Goal: Check status

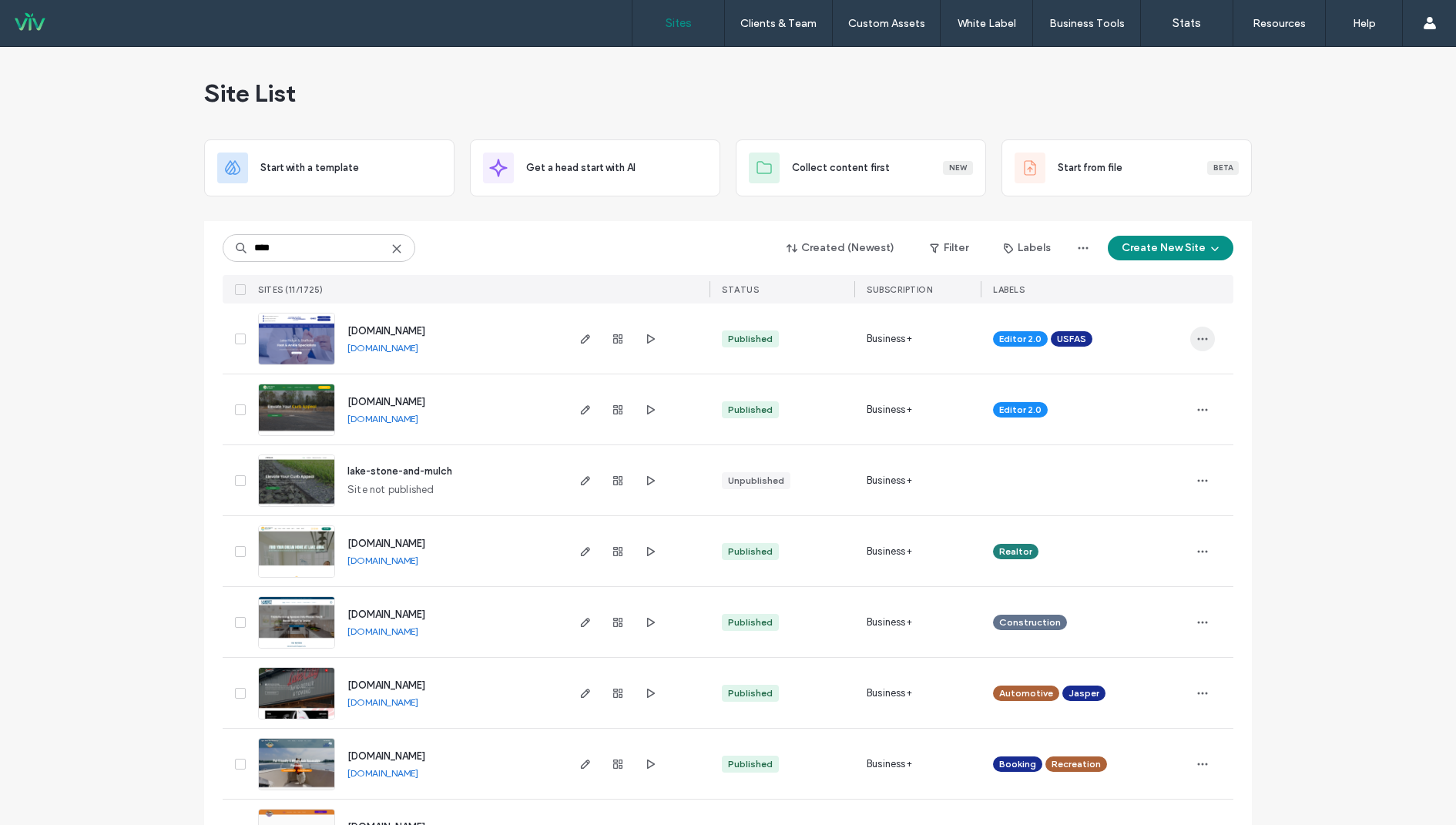
type input "****"
click at [1198, 333] on icon "button" at bounding box center [1203, 339] width 13 height 13
click at [1150, 544] on div "Site Dashboard" at bounding box center [1140, 553] width 137 height 29
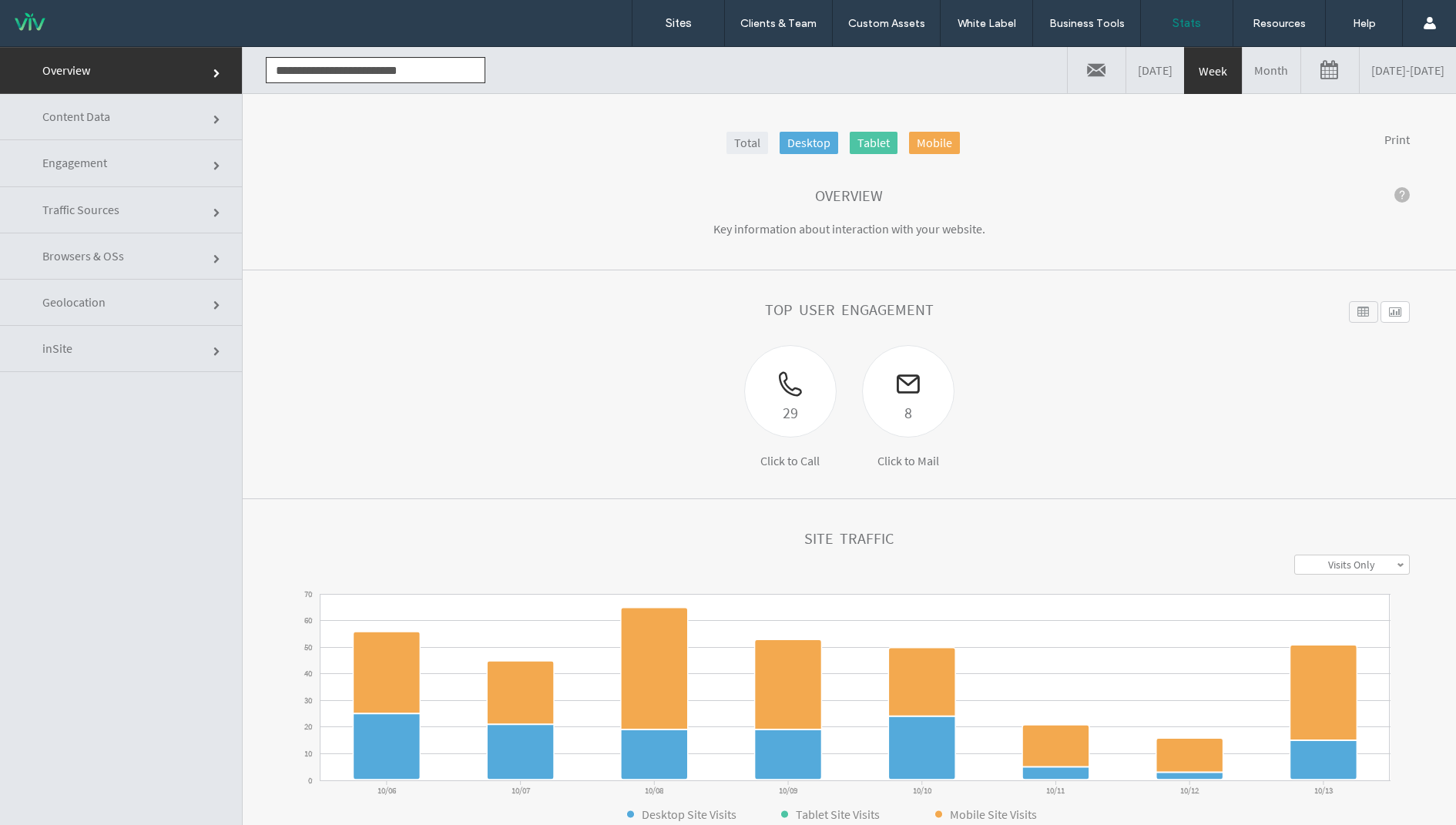
click at [1360, 79] on link "10/06/2025 - 10/13/2025" at bounding box center [1408, 70] width 96 height 47
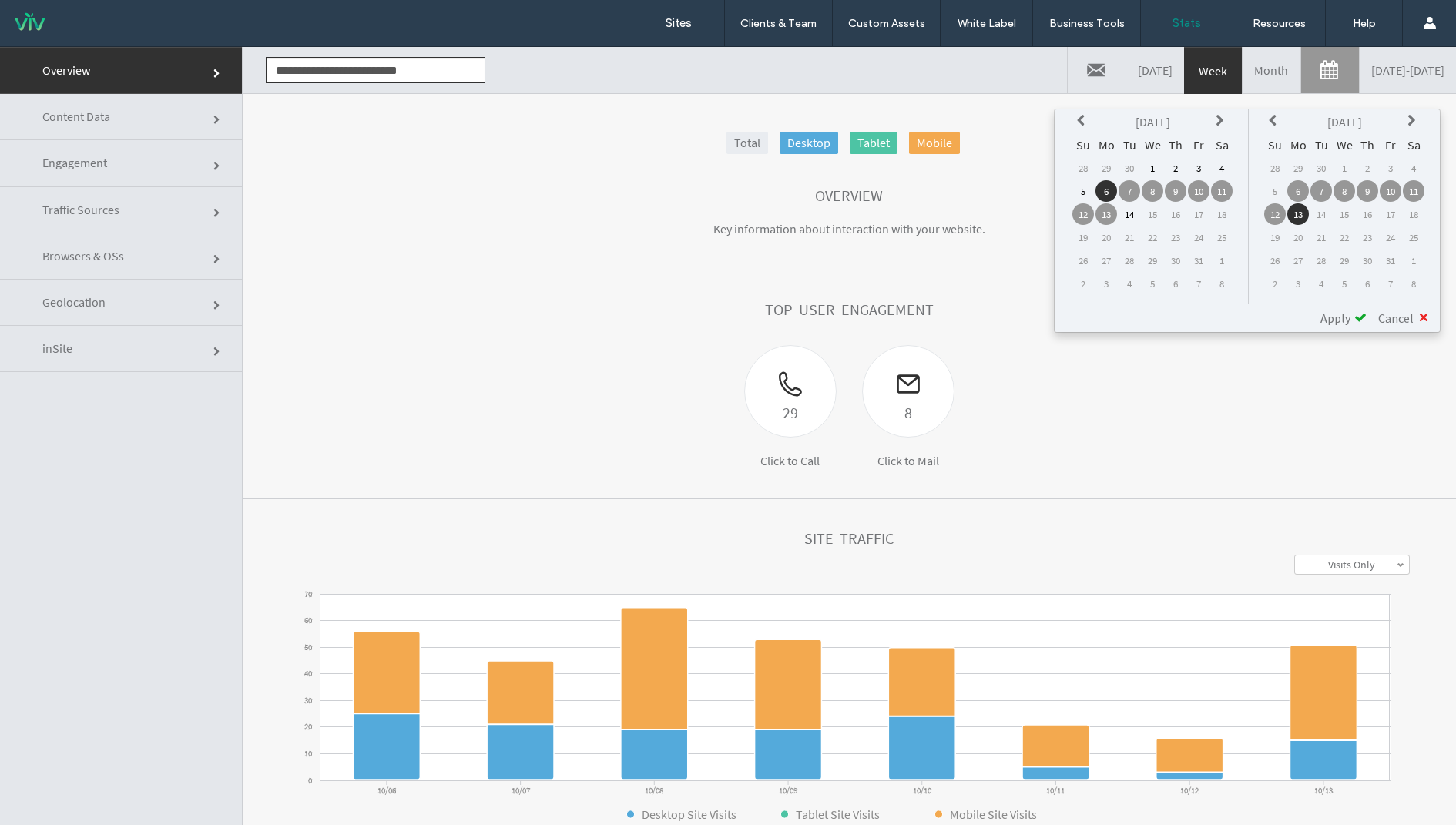
click at [1086, 190] on td "5" at bounding box center [1083, 190] width 21 height 21
click at [1087, 216] on td "12" at bounding box center [1083, 214] width 21 height 21
click at [1084, 192] on td "5" at bounding box center [1083, 190] width 21 height 21
click at [1280, 210] on td "12" at bounding box center [1274, 214] width 21 height 21
click at [1351, 313] on div "Apply" at bounding box center [1338, 318] width 58 height 16
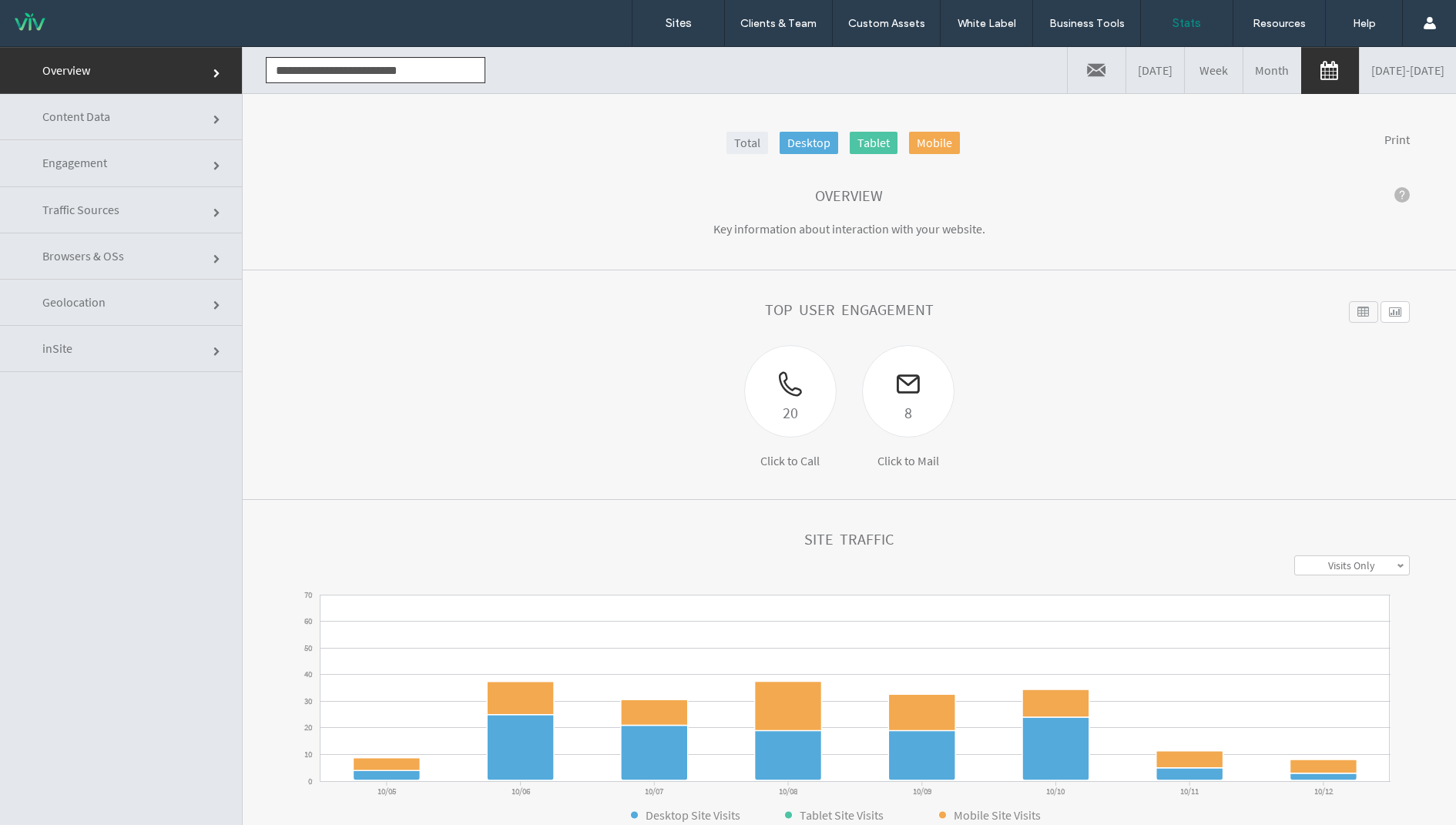
scroll to position [235, 0]
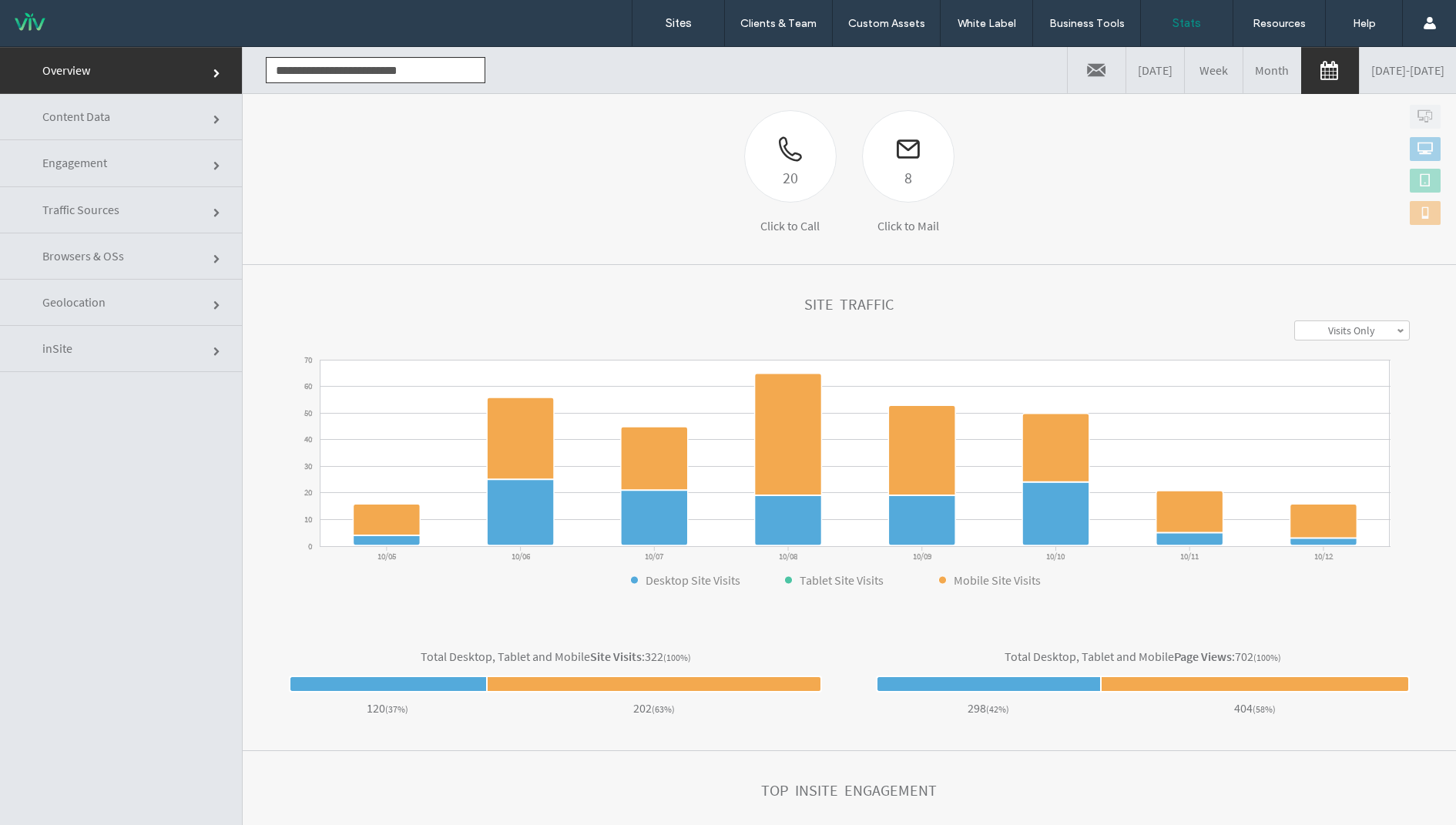
click at [144, 124] on link "Content Data" at bounding box center [121, 117] width 242 height 47
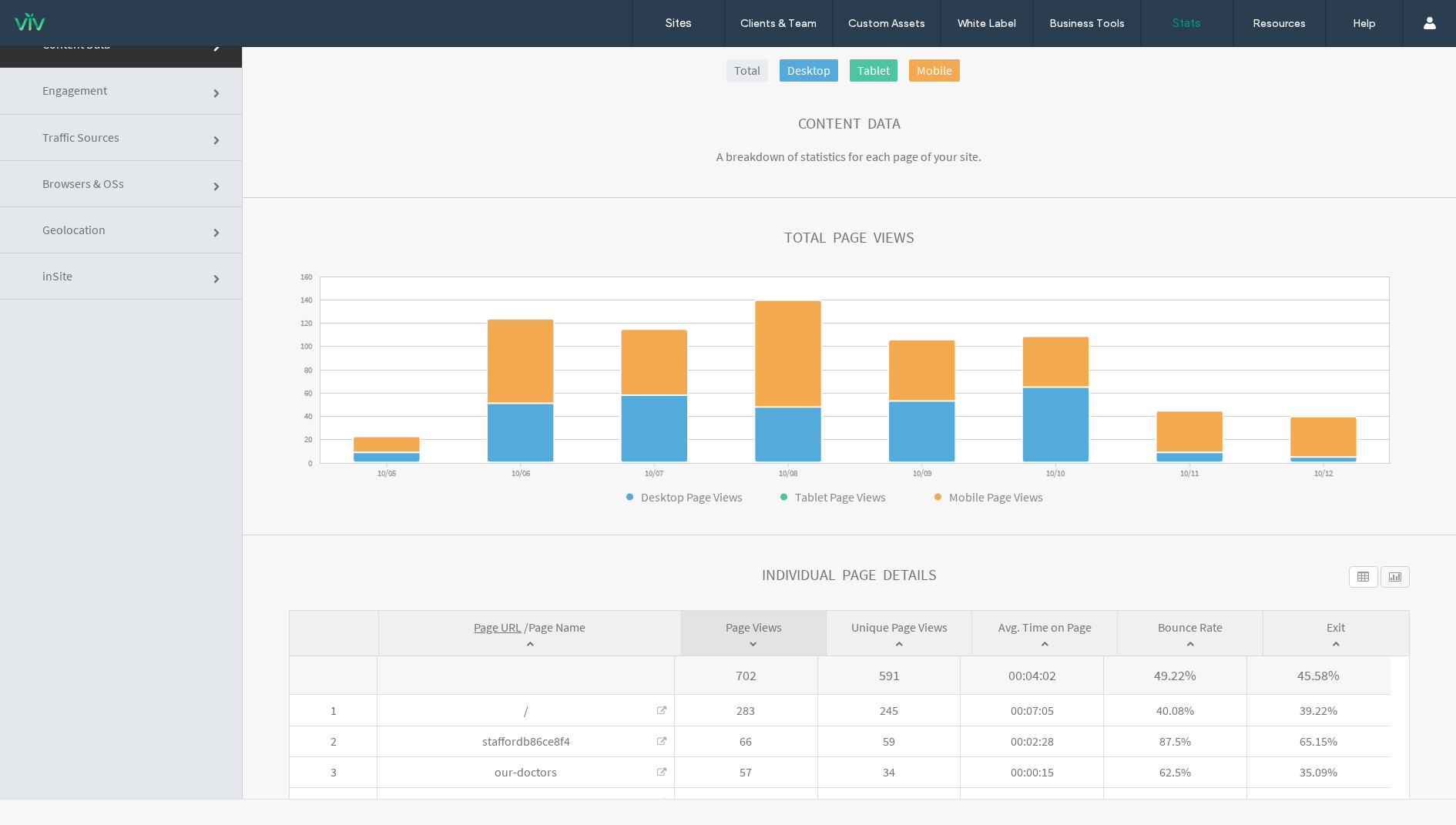
scroll to position [0, 0]
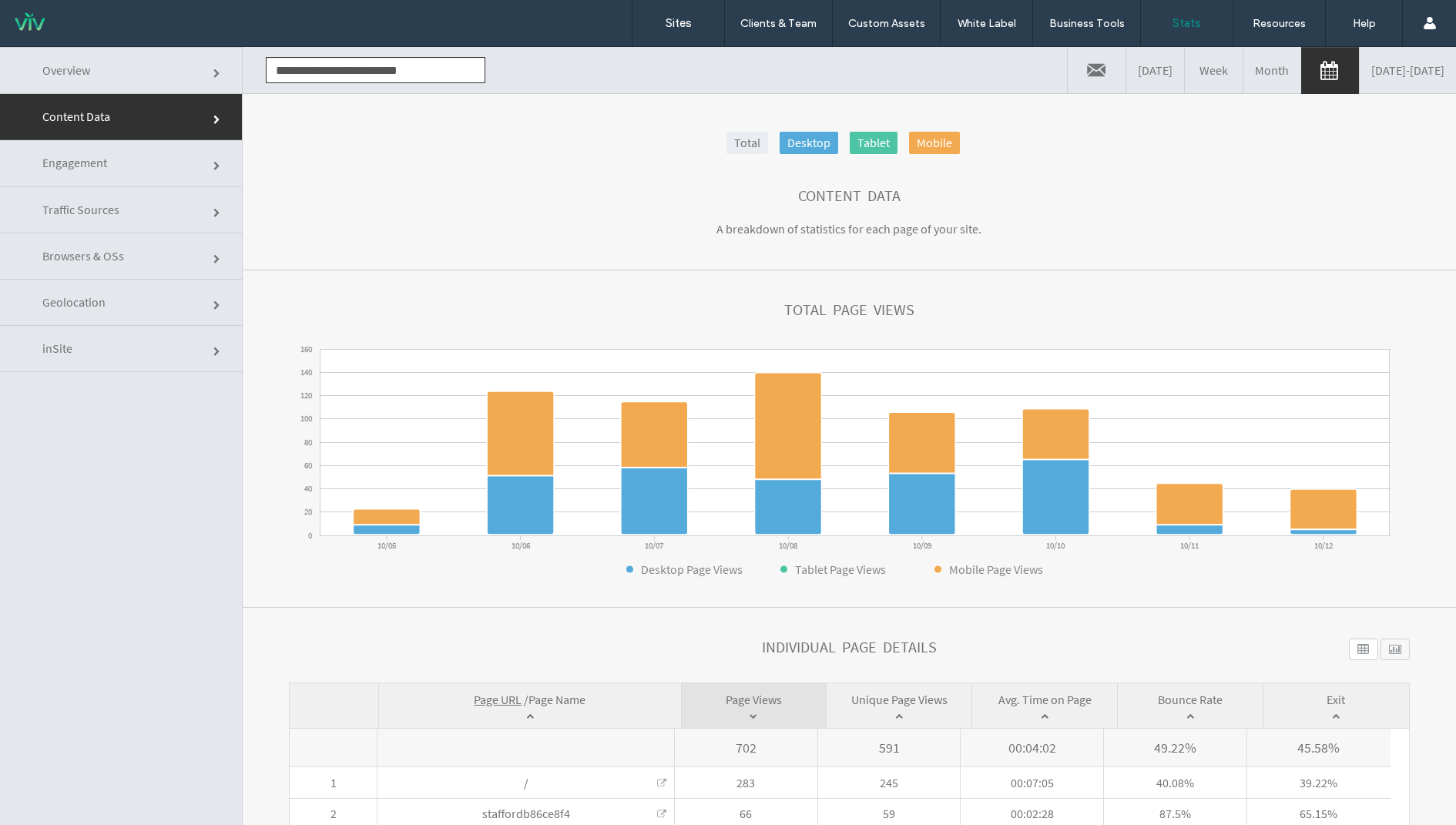
click at [361, 51] on div "**********" at bounding box center [370, 70] width 231 height 47
click at [361, 71] on input "**********" at bounding box center [376, 69] width 220 height 26
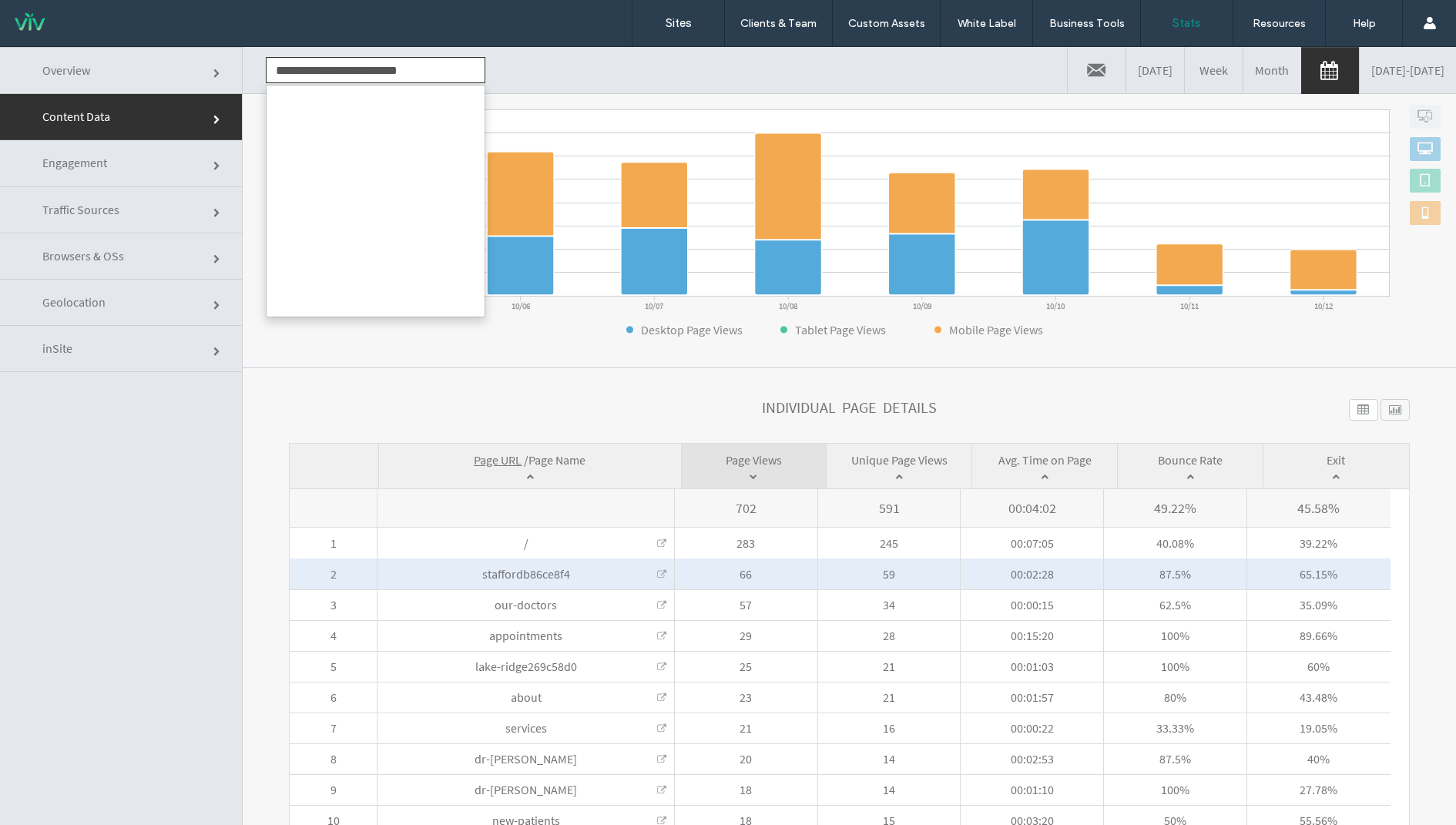
scroll to position [260, 0]
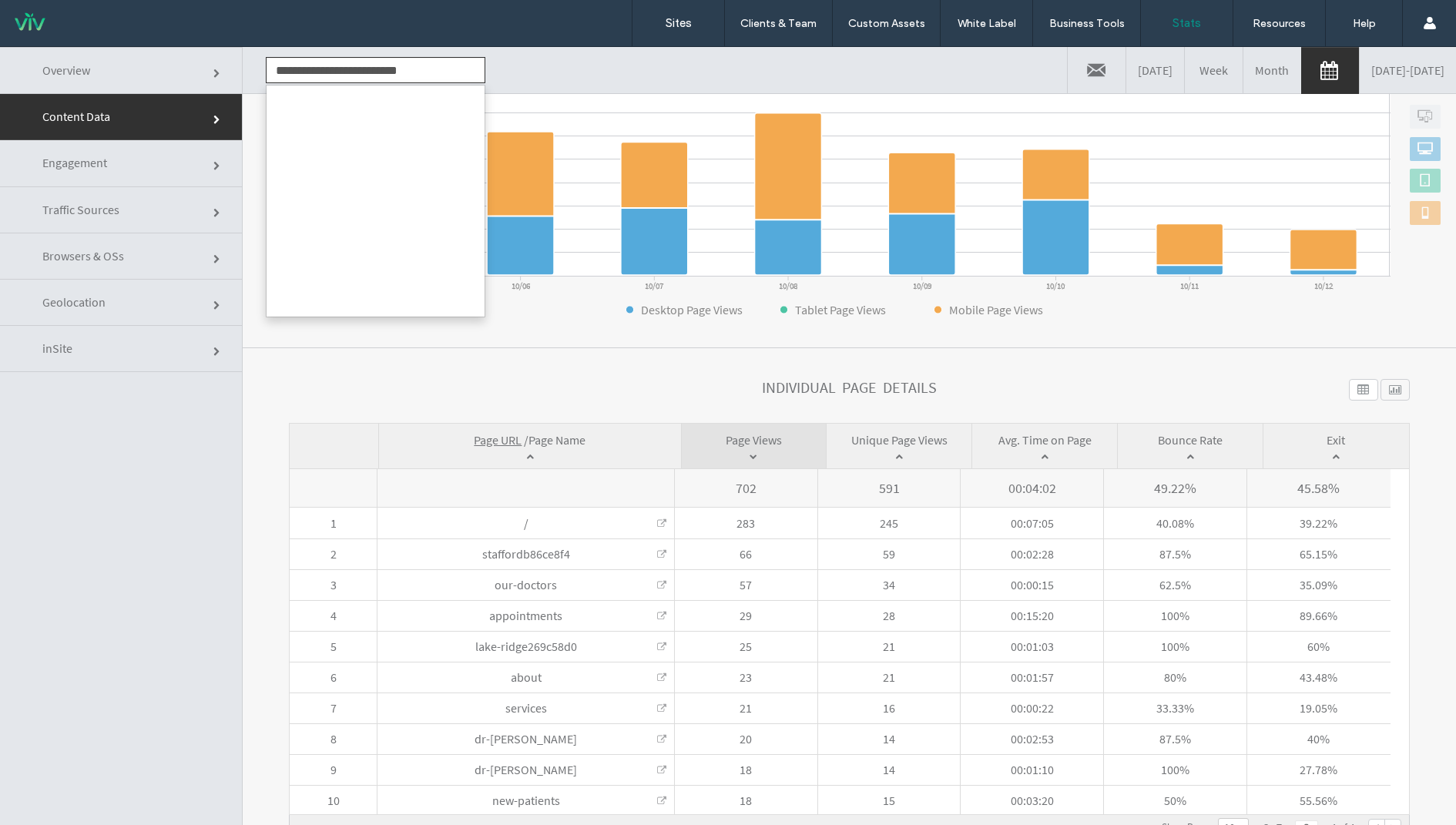
click at [655, 388] on div "Individual Page Details" at bounding box center [850, 401] width 1121 height 44
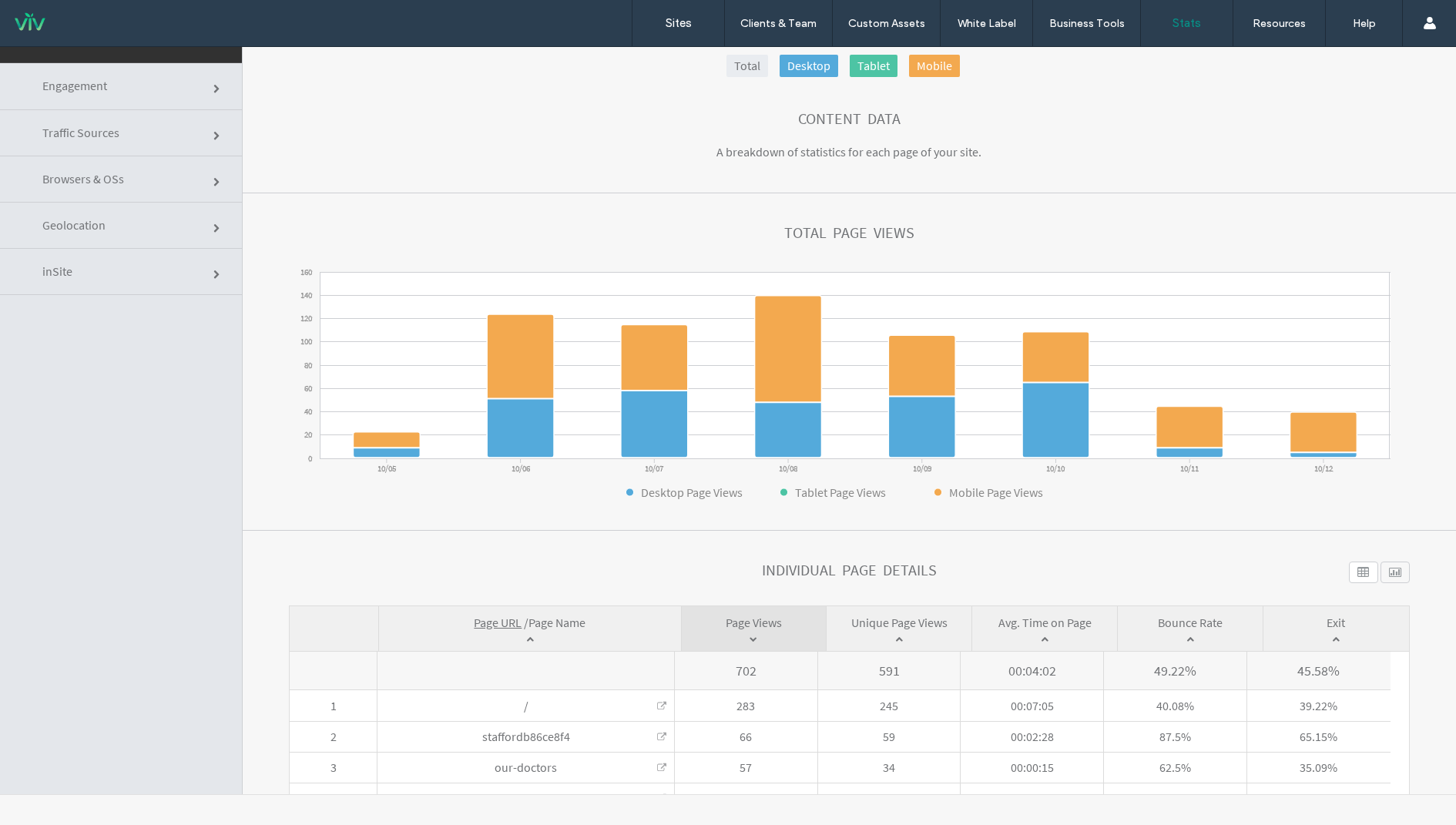
scroll to position [0, 0]
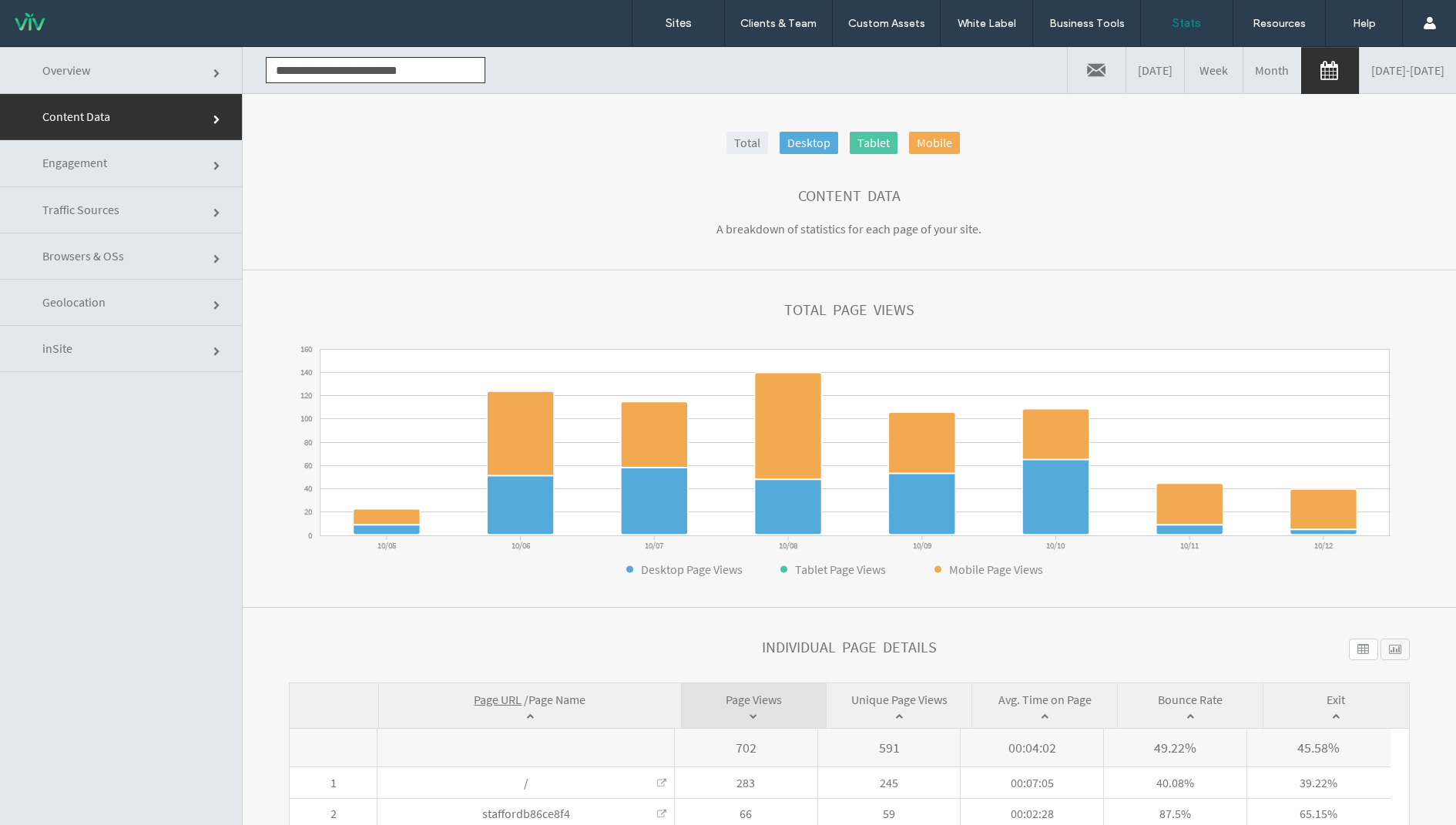
click at [118, 64] on link "Overview" at bounding box center [121, 71] width 242 height 47
